Goal: Transaction & Acquisition: Obtain resource

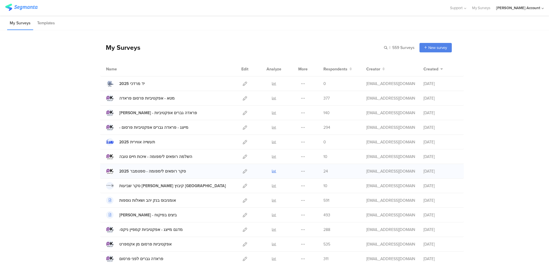
click at [272, 170] on icon at bounding box center [274, 171] width 4 height 4
click at [269, 170] on div at bounding box center [274, 171] width 17 height 14
click at [272, 171] on icon at bounding box center [274, 171] width 4 height 4
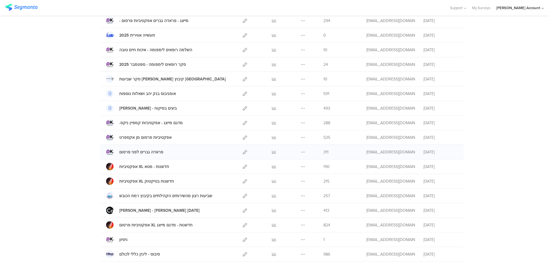
scroll to position [152, 0]
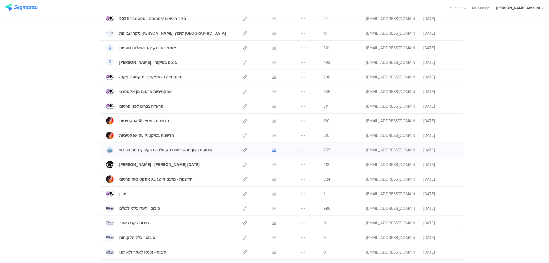
click at [272, 149] on icon at bounding box center [274, 150] width 4 height 4
click at [243, 150] on icon at bounding box center [245, 150] width 4 height 4
click at [272, 147] on link at bounding box center [274, 150] width 4 height 14
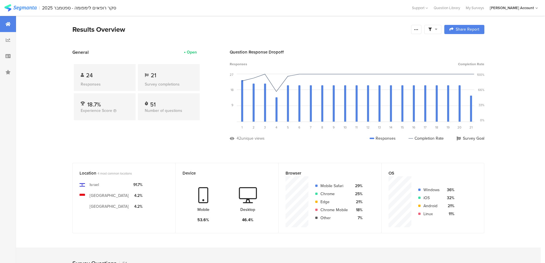
click at [435, 27] on span at bounding box center [432, 29] width 9 height 5
click at [463, 44] on span at bounding box center [462, 45] width 9 height 5
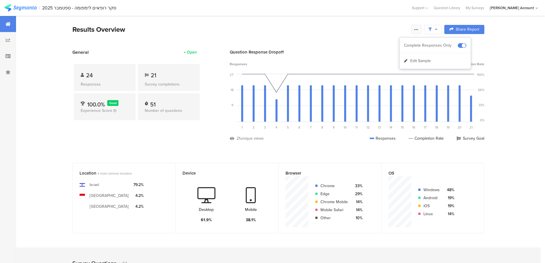
click at [419, 29] on icon at bounding box center [416, 29] width 5 height 5
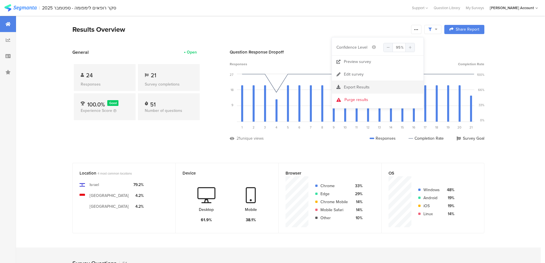
click at [367, 86] on span "Export Results" at bounding box center [357, 87] width 26 height 6
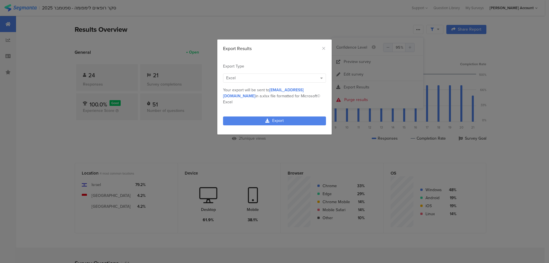
click at [286, 116] on link "Export" at bounding box center [274, 120] width 103 height 9
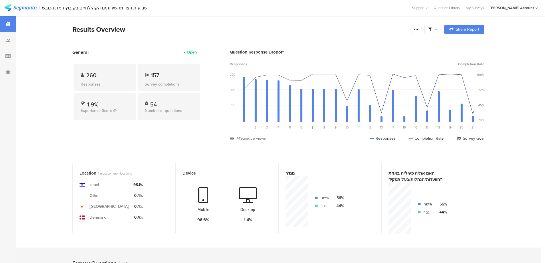
click at [429, 27] on div at bounding box center [432, 29] width 17 height 9
click at [390, 30] on div "Results Overview" at bounding box center [240, 29] width 336 height 10
click at [432, 30] on icon at bounding box center [429, 29] width 3 height 3
click at [465, 45] on span at bounding box center [462, 45] width 9 height 5
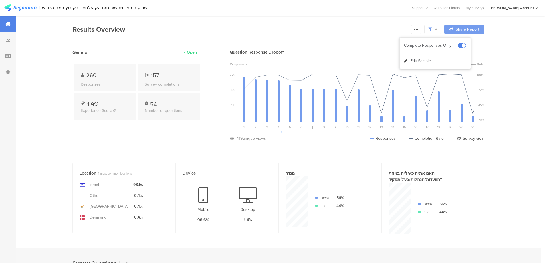
click at [417, 29] on div at bounding box center [272, 131] width 545 height 263
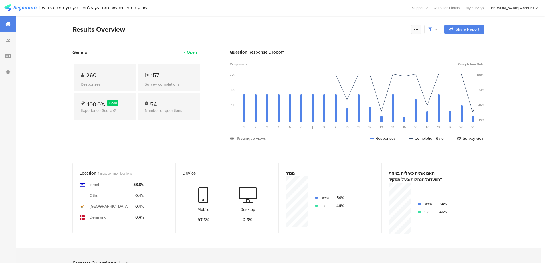
click at [419, 30] on icon at bounding box center [416, 29] width 5 height 5
click at [365, 86] on span "Export Results" at bounding box center [357, 87] width 26 height 6
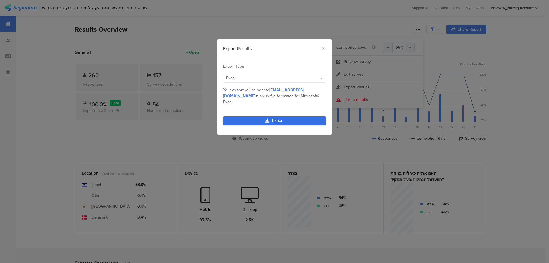
click at [289, 116] on link "Export" at bounding box center [274, 120] width 103 height 9
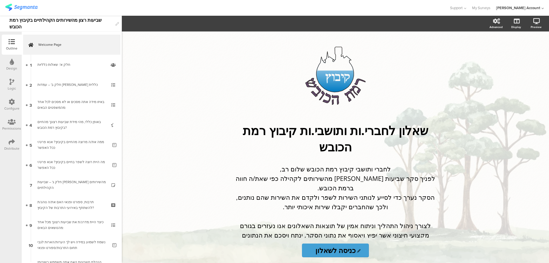
click at [10, 139] on icon at bounding box center [12, 142] width 6 height 6
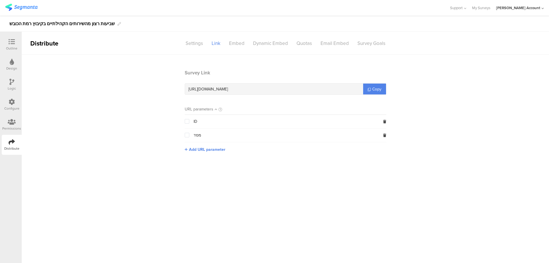
click at [228, 86] on span "[URL][DOMAIN_NAME]" at bounding box center [208, 89] width 39 height 6
copy div "[URL][DOMAIN_NAME]"
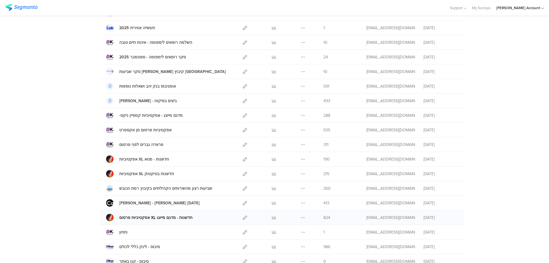
scroll to position [114, 0]
click at [243, 187] on icon at bounding box center [245, 188] width 4 height 4
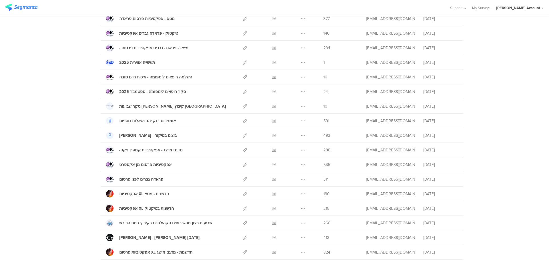
scroll to position [0, 0]
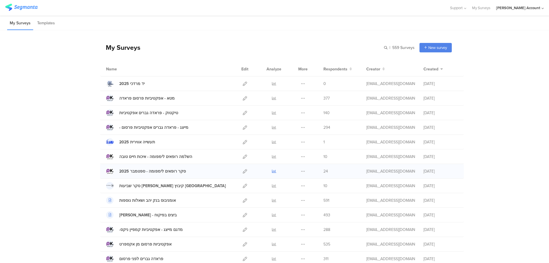
click at [272, 170] on icon at bounding box center [274, 171] width 4 height 4
click at [272, 169] on icon at bounding box center [274, 171] width 4 height 4
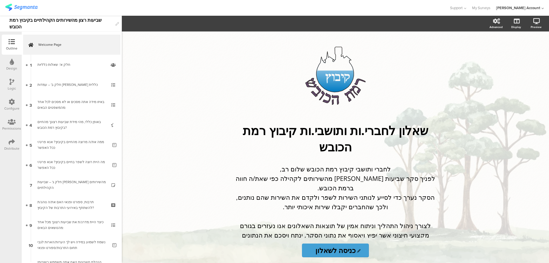
click at [10, 141] on icon at bounding box center [12, 142] width 6 height 6
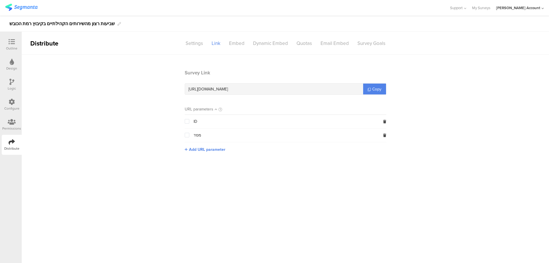
click at [226, 87] on span "https://surveys.segmanta.com/0c1bfz" at bounding box center [208, 89] width 39 height 6
click at [227, 87] on span "https://surveys.segmanta.com/0c1bfz" at bounding box center [208, 89] width 39 height 6
copy div "https://surveys.segmanta.com/0c1bfz"
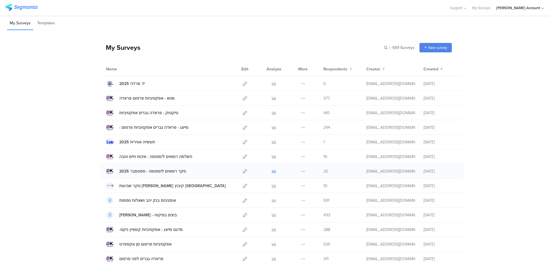
click at [272, 171] on icon at bounding box center [274, 171] width 4 height 4
